Goal: Task Accomplishment & Management: Manage account settings

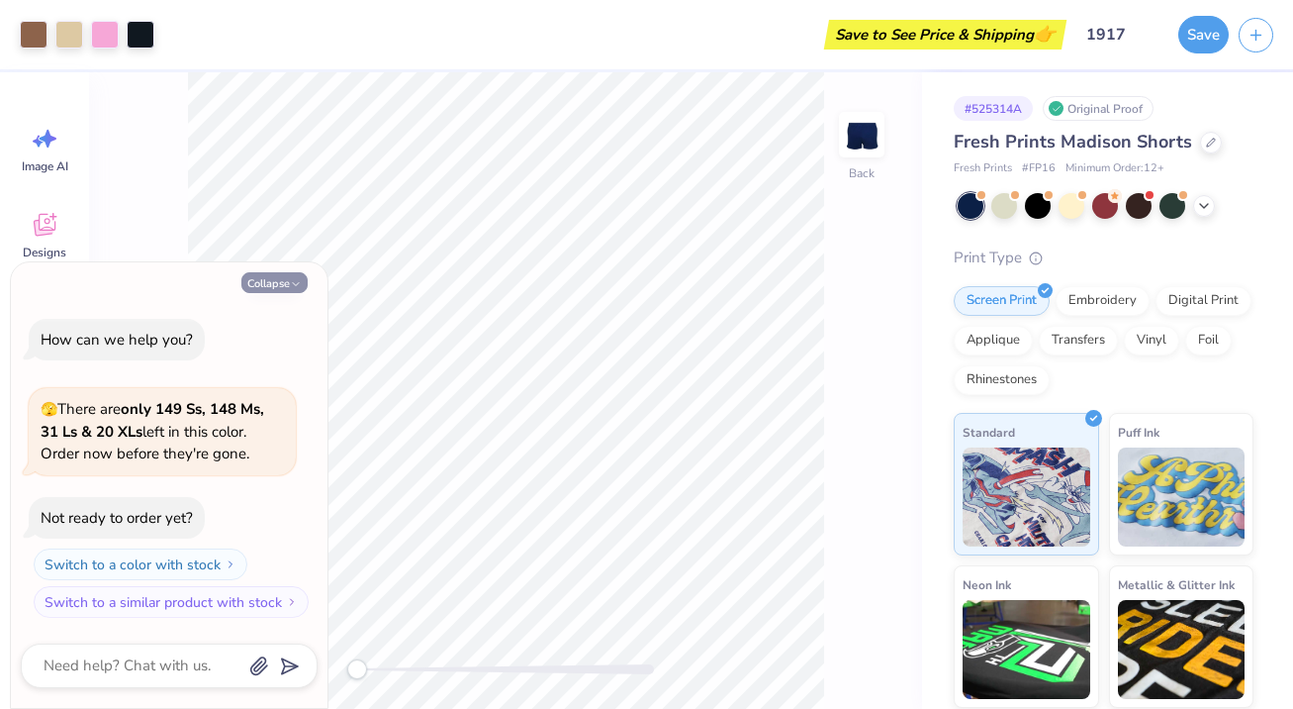
click at [282, 281] on button "Collapse" at bounding box center [274, 282] width 66 height 21
type textarea "x"
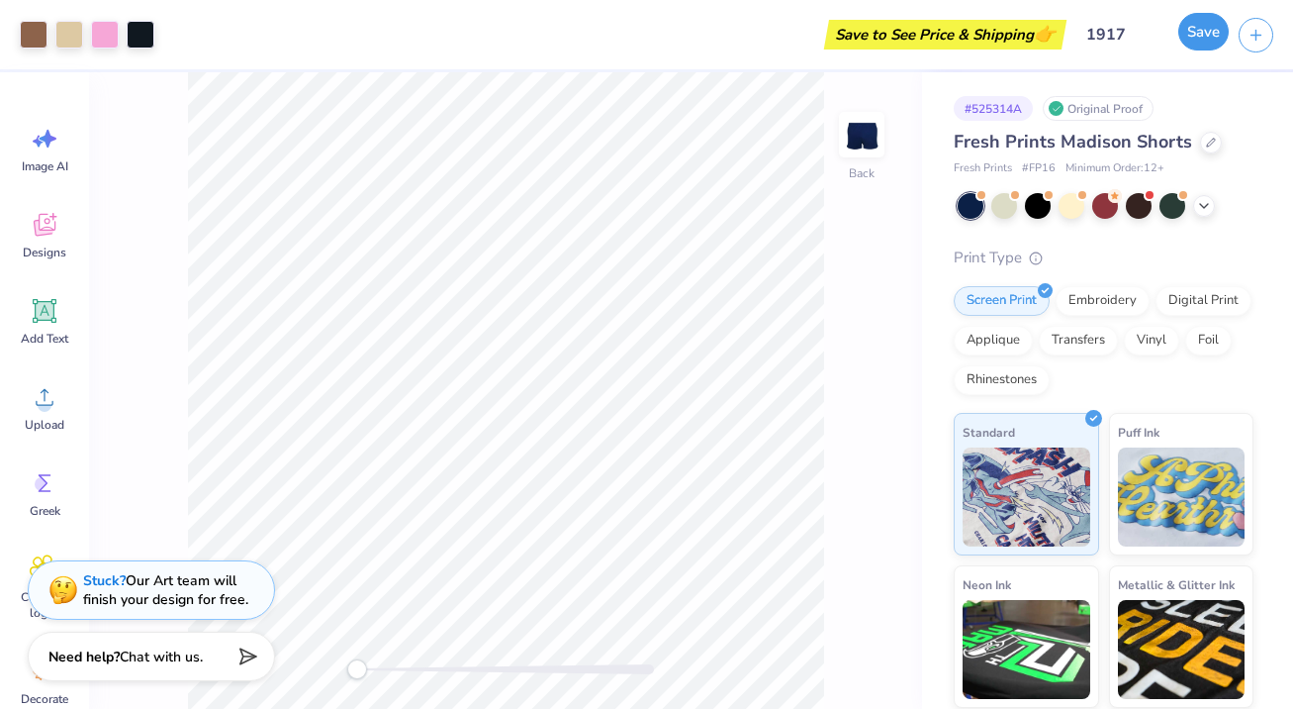
click at [1199, 30] on button "Save" at bounding box center [1204, 32] width 50 height 38
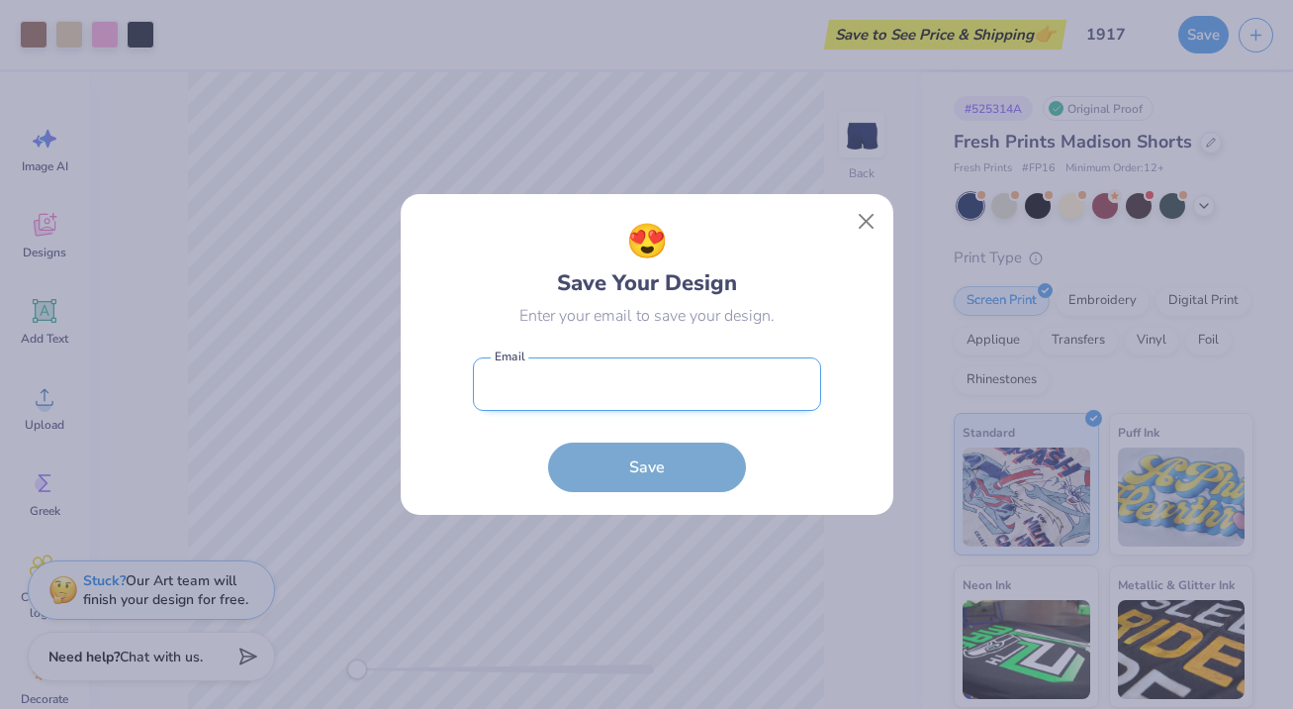
click at [715, 397] on input "email" at bounding box center [647, 384] width 348 height 54
click at [571, 389] on input "email" at bounding box center [647, 384] width 348 height 54
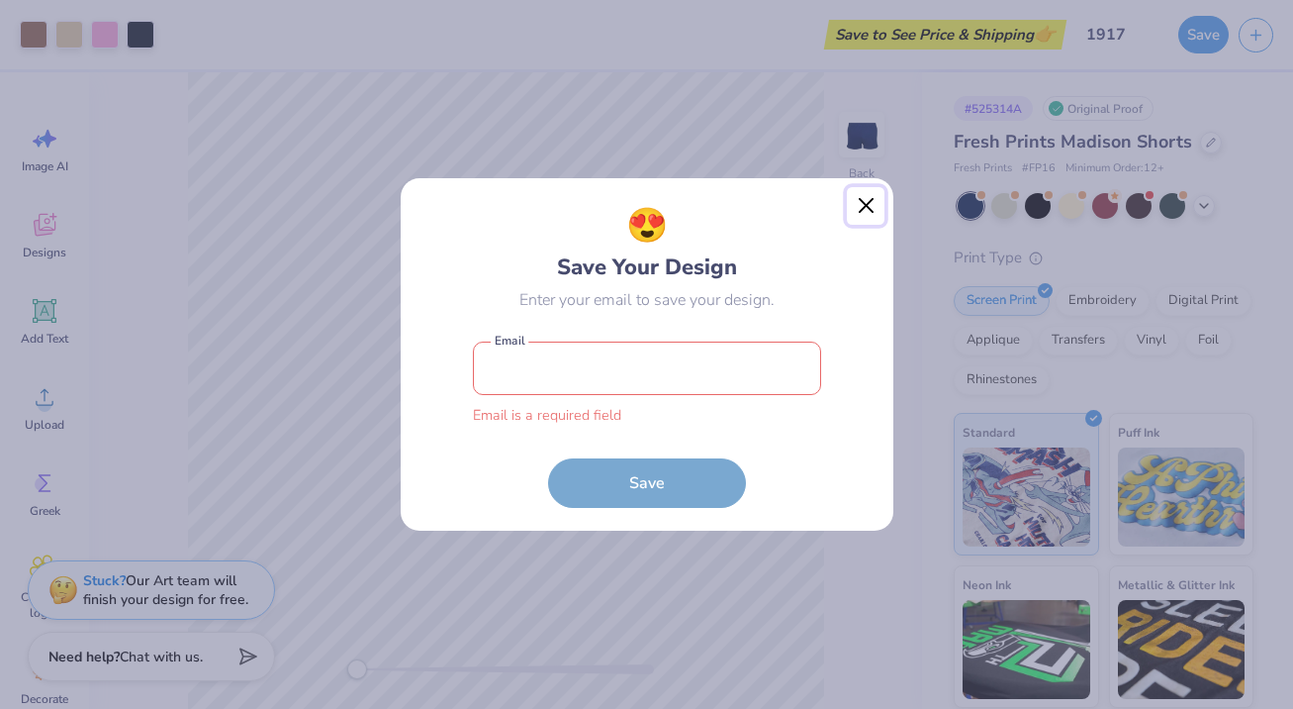
click at [868, 224] on button "Close" at bounding box center [866, 206] width 38 height 38
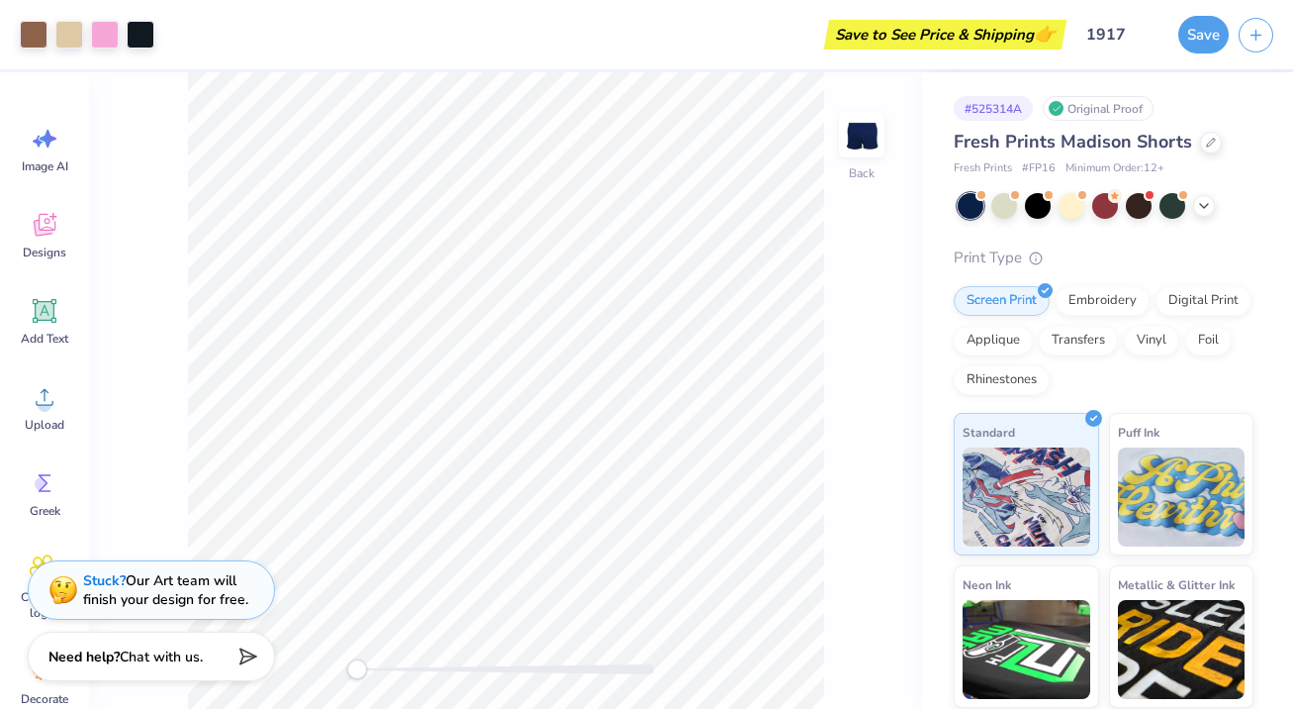
click at [862, 219] on div "Back" at bounding box center [505, 390] width 833 height 636
click at [863, 219] on div "Back" at bounding box center [505, 390] width 833 height 636
click at [1196, 38] on button "Save" at bounding box center [1204, 32] width 50 height 38
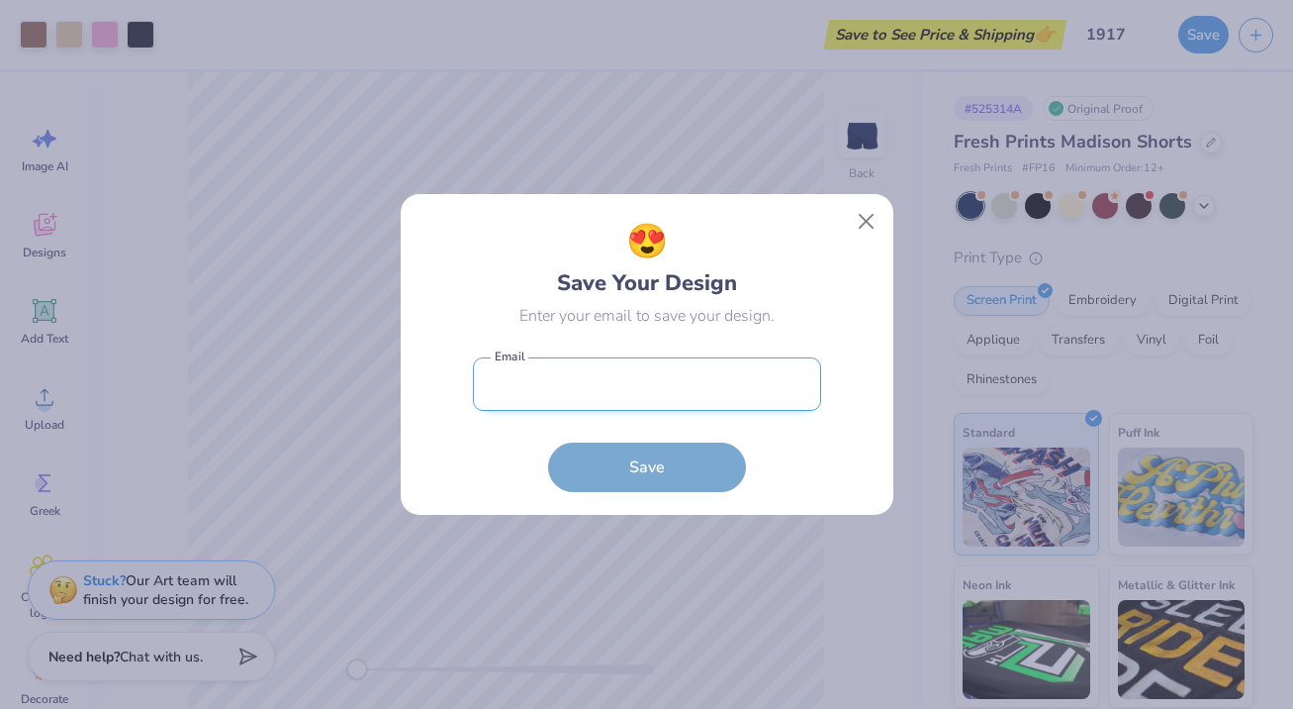
click at [664, 384] on input "email" at bounding box center [647, 384] width 348 height 54
click at [646, 470] on button "Save" at bounding box center [647, 466] width 198 height 49
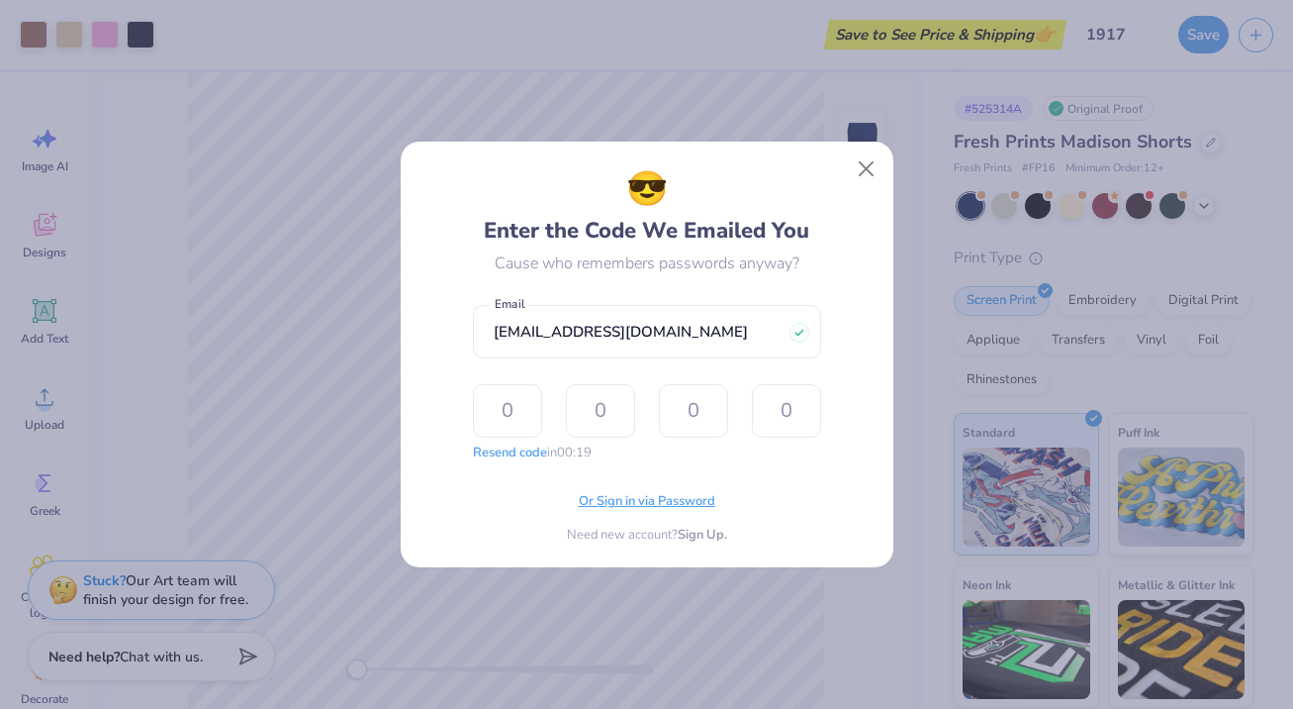
click at [635, 503] on span "Or Sign in via Password" at bounding box center [647, 502] width 137 height 20
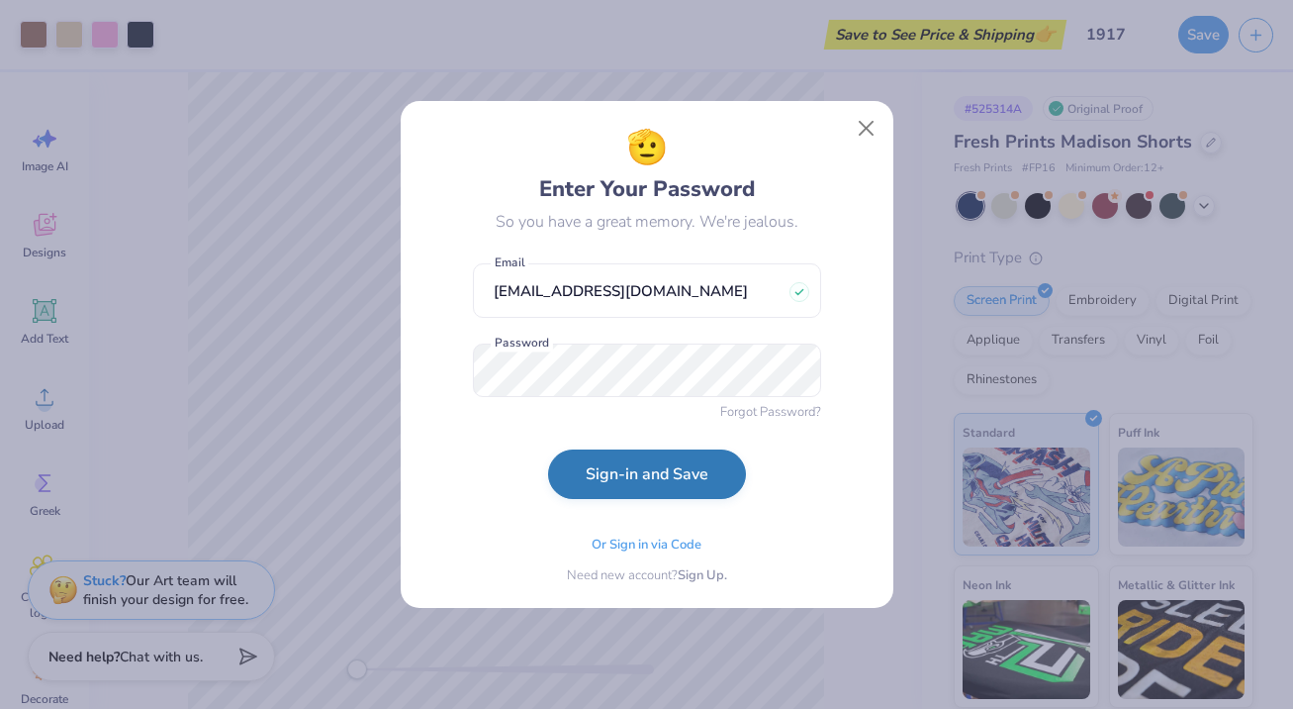
click at [596, 499] on button "Sign-in and Save" at bounding box center [647, 473] width 198 height 49
